Goal: Task Accomplishment & Management: Manage account settings

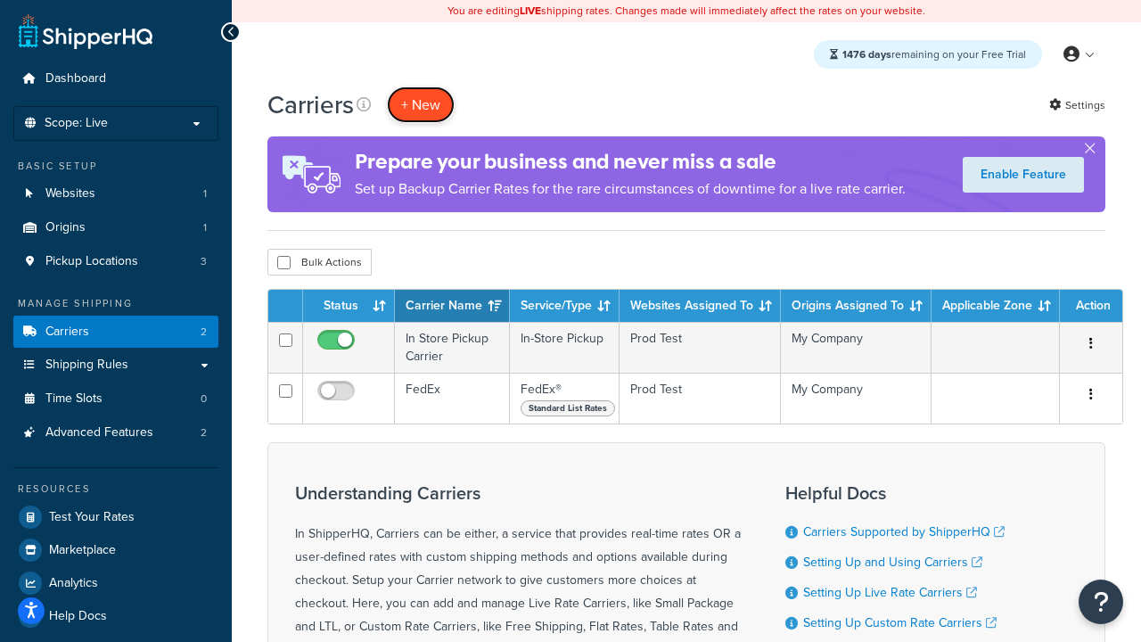
click at [421, 104] on button "+ New" at bounding box center [421, 104] width 68 height 37
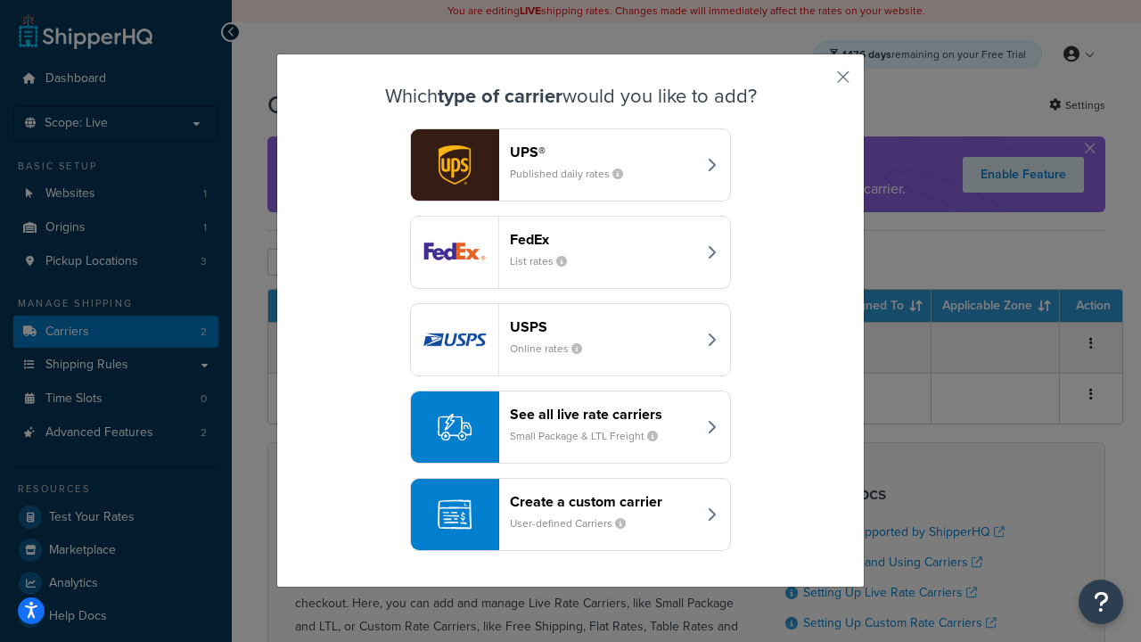
click at [571, 252] on div "FedEx List rates" at bounding box center [603, 252] width 186 height 43
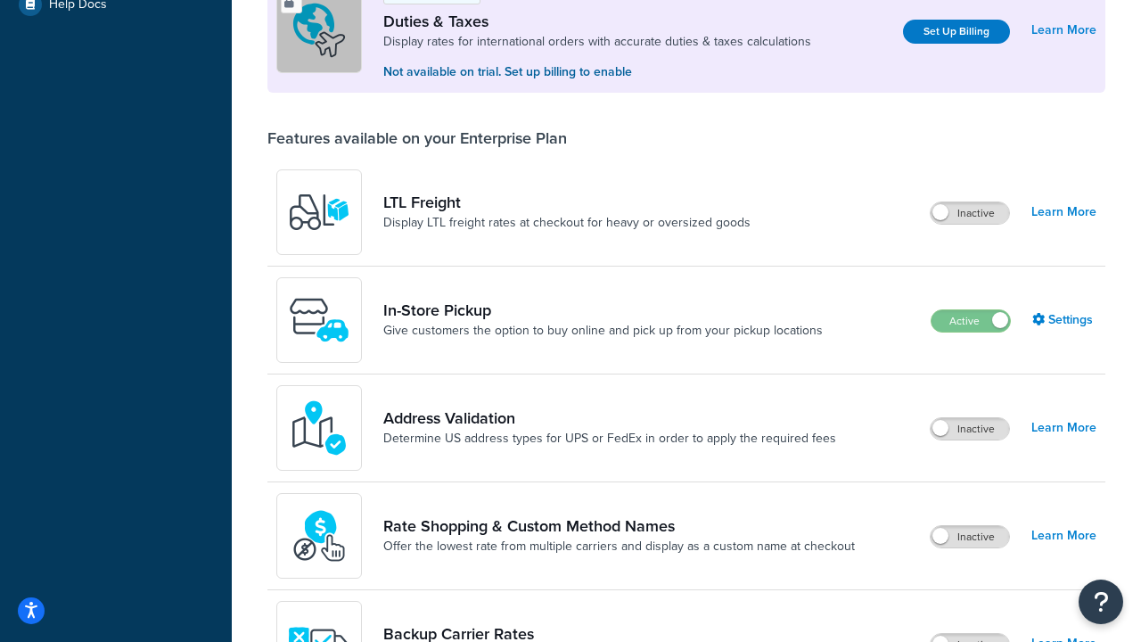
scroll to position [544, 0]
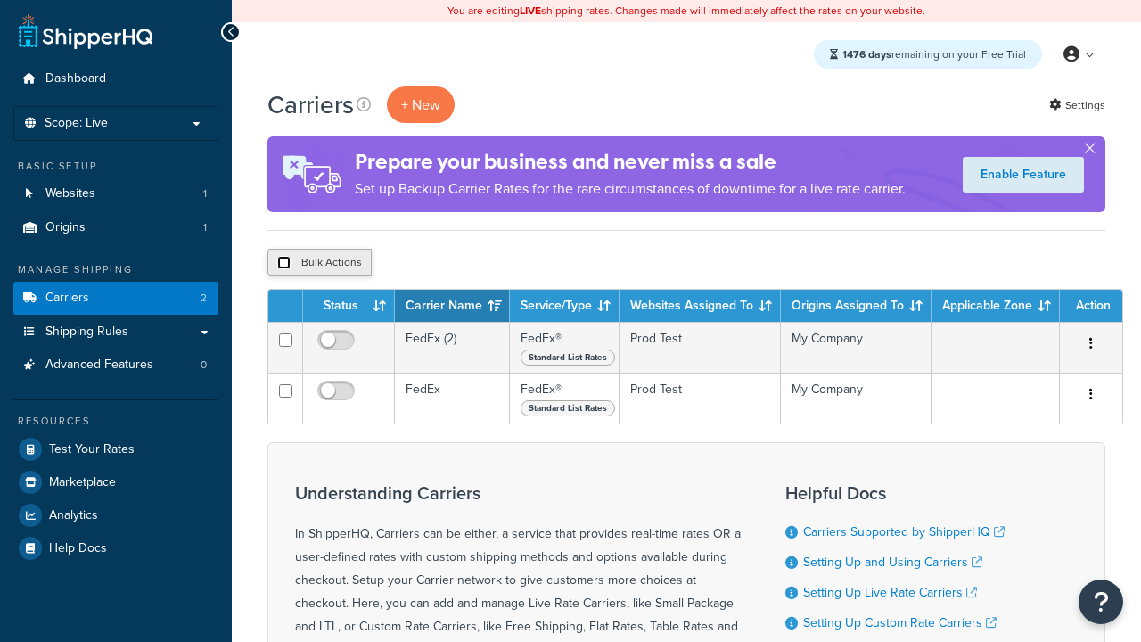
click at [283, 263] on input "checkbox" at bounding box center [283, 262] width 13 height 13
checkbox input "true"
click at [0, 0] on button "Delete" at bounding box center [0, 0] width 0 height 0
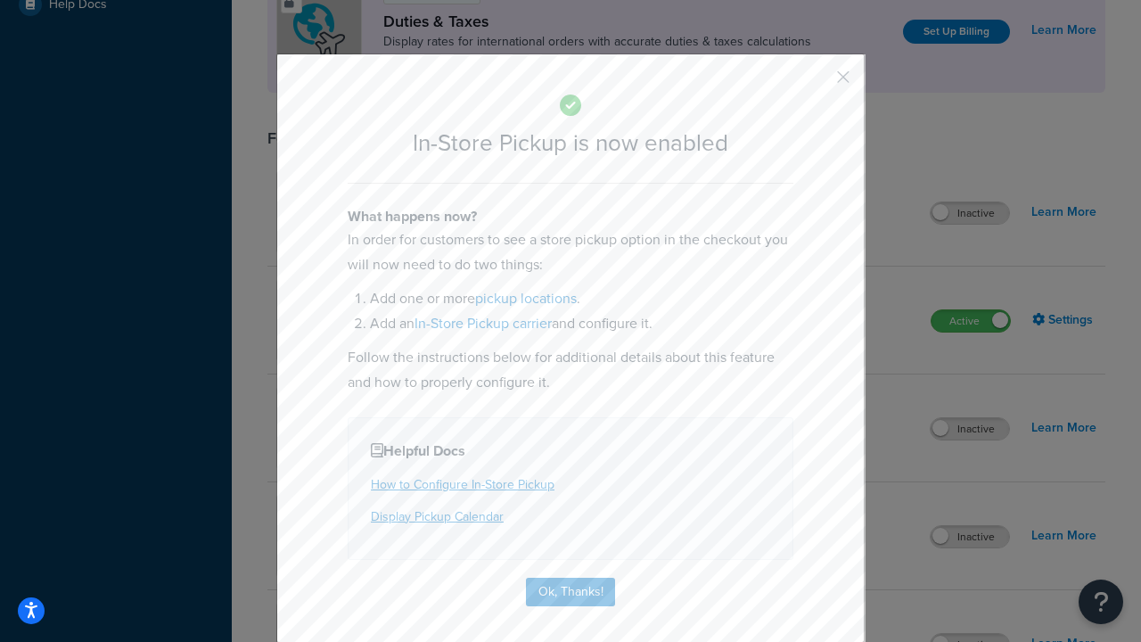
click at [817, 83] on button "button" at bounding box center [817, 83] width 4 height 4
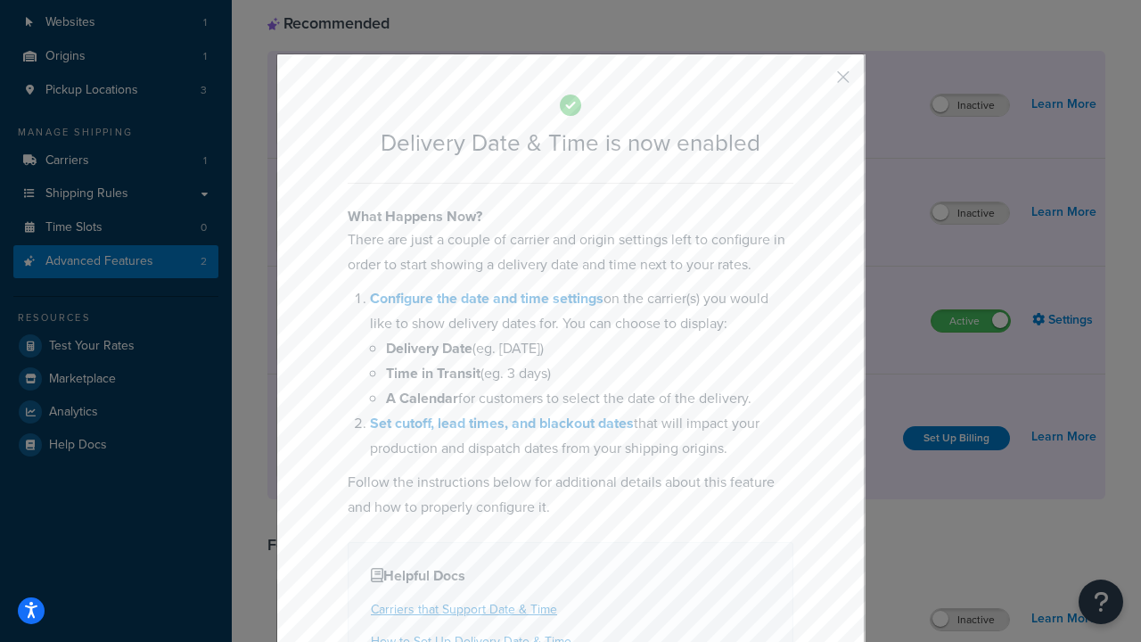
click at [817, 83] on button "button" at bounding box center [817, 83] width 4 height 4
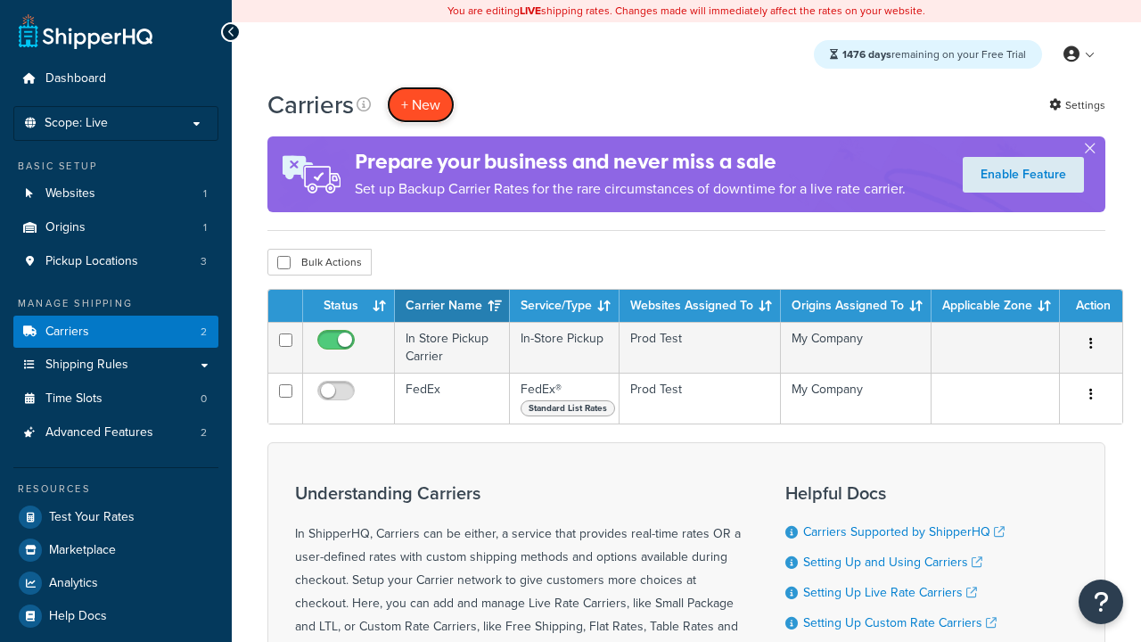
click at [421, 104] on button "+ New" at bounding box center [421, 104] width 68 height 37
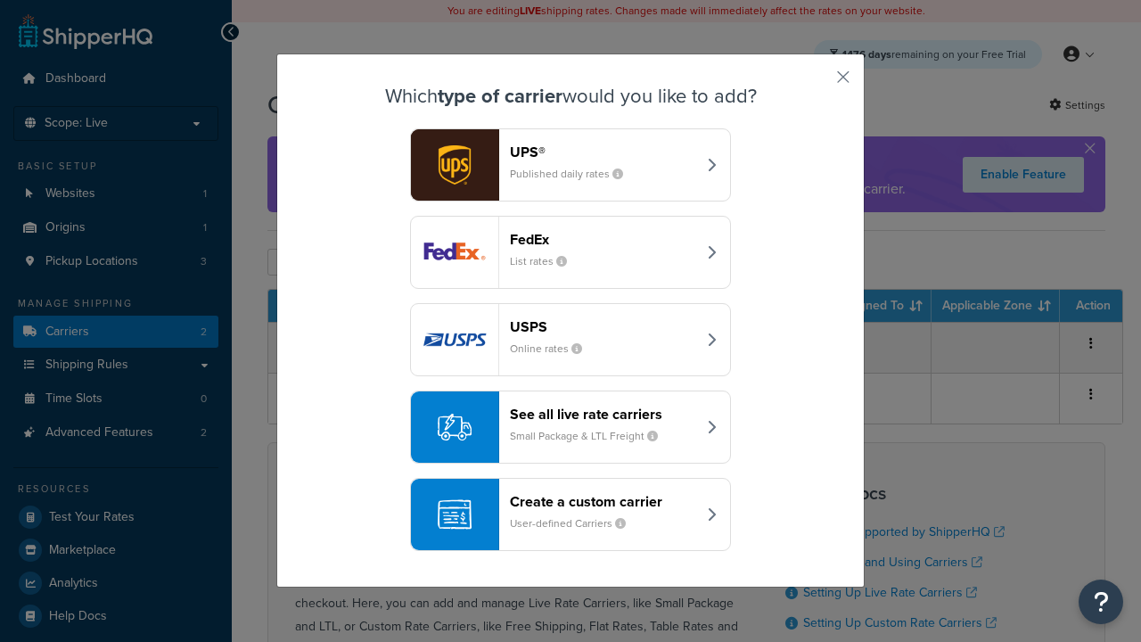
click at [571, 514] on div "Create a custom carrier User-defined Carriers" at bounding box center [603, 514] width 186 height 43
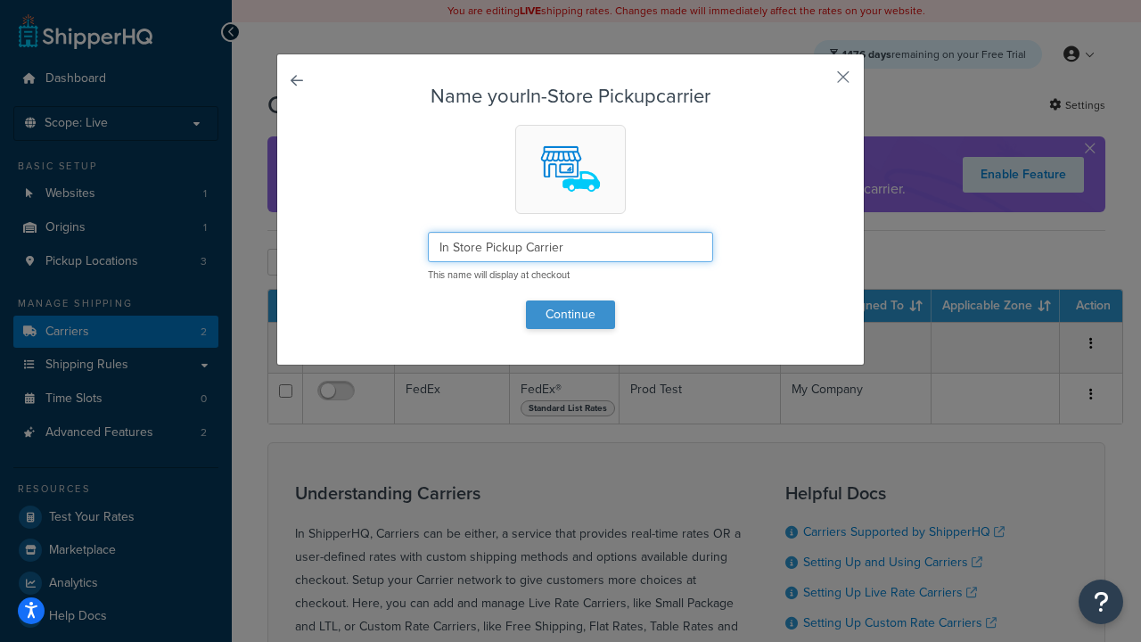
type input "In Store Pickup Carrier"
click at [571, 314] on button "Continue" at bounding box center [570, 314] width 89 height 29
